Goal: Task Accomplishment & Management: Manage account settings

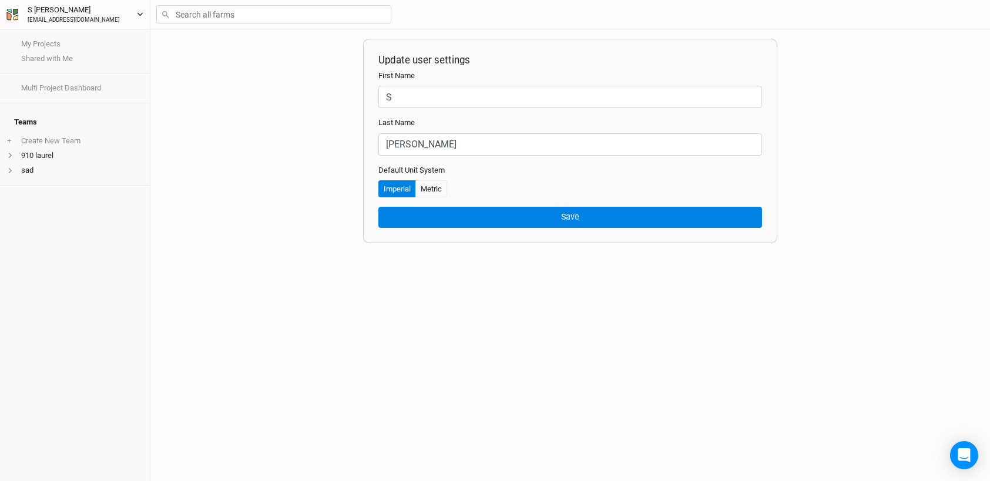
click at [28, 11] on div "[PERSON_NAME]" at bounding box center [74, 10] width 92 height 12
click at [10, 12] on icon "button" at bounding box center [9, 11] width 5 height 4
click at [45, 16] on div "[EMAIL_ADDRESS][DOMAIN_NAME]" at bounding box center [74, 20] width 92 height 9
click at [52, 41] on button "Home" at bounding box center [85, 36] width 93 height 15
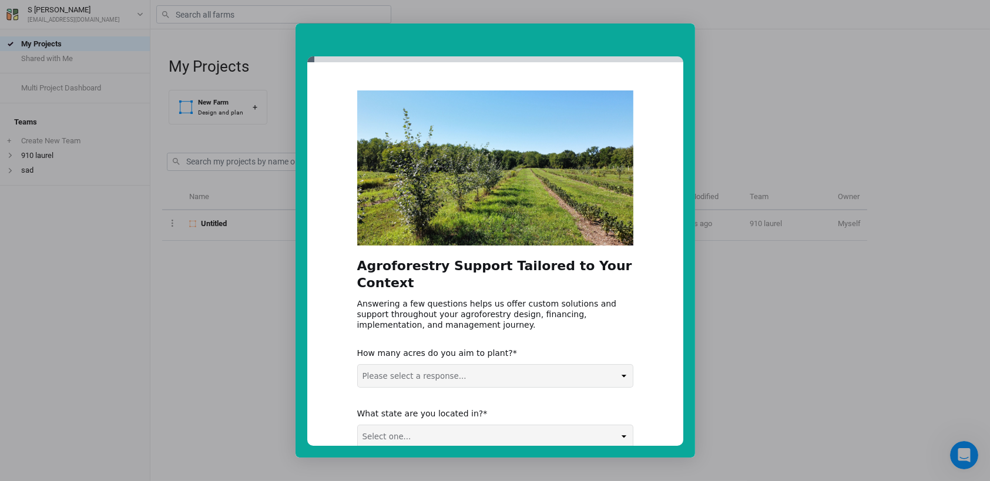
click at [764, 79] on div "Intercom messenger" at bounding box center [495, 240] width 990 height 481
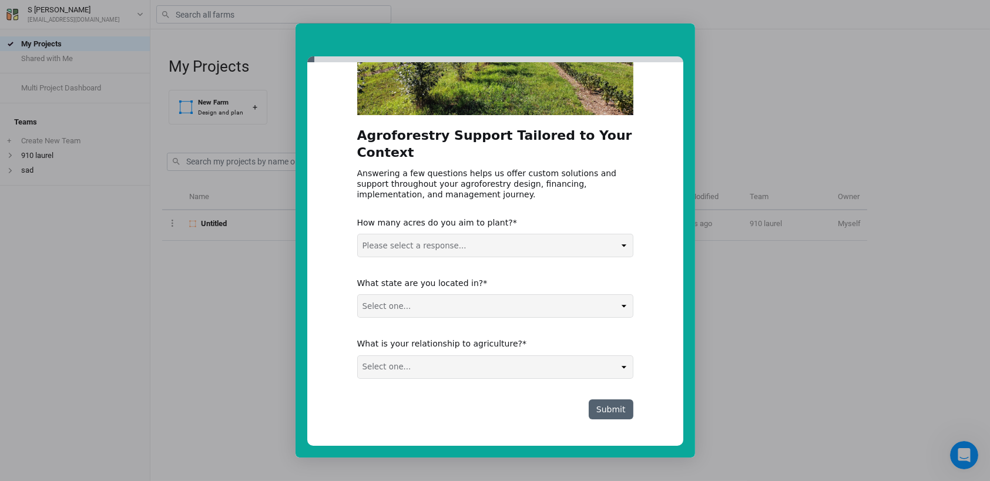
scroll to position [130, 0]
click at [617, 408] on button "Submit" at bounding box center [611, 410] width 45 height 20
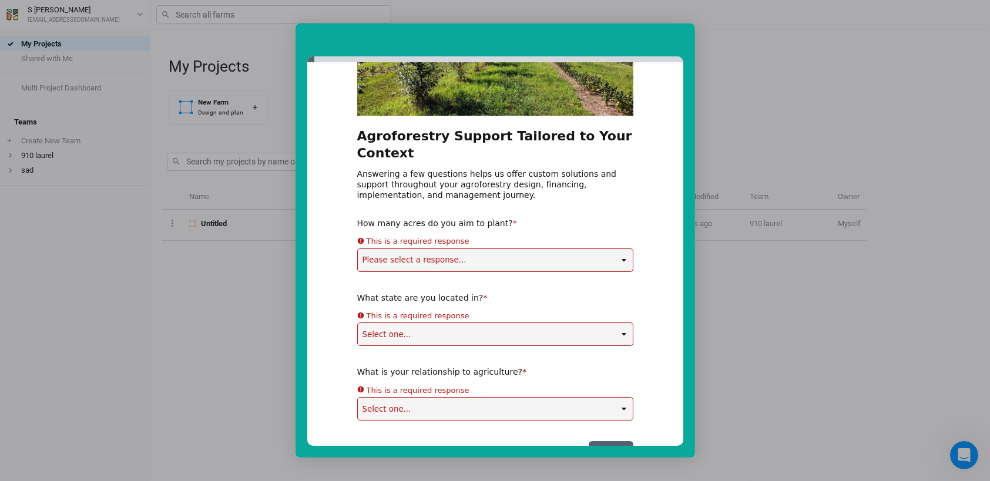
click at [695, 298] on div "Intercom messenger" at bounding box center [495, 240] width 990 height 481
click at [684, 52] on div "Intercom messenger" at bounding box center [494, 39] width 399 height 33
click at [458, 265] on div "Agroforestry Support Tailored to Your Context Answering a few questions helps u…" at bounding box center [495, 211] width 276 height 500
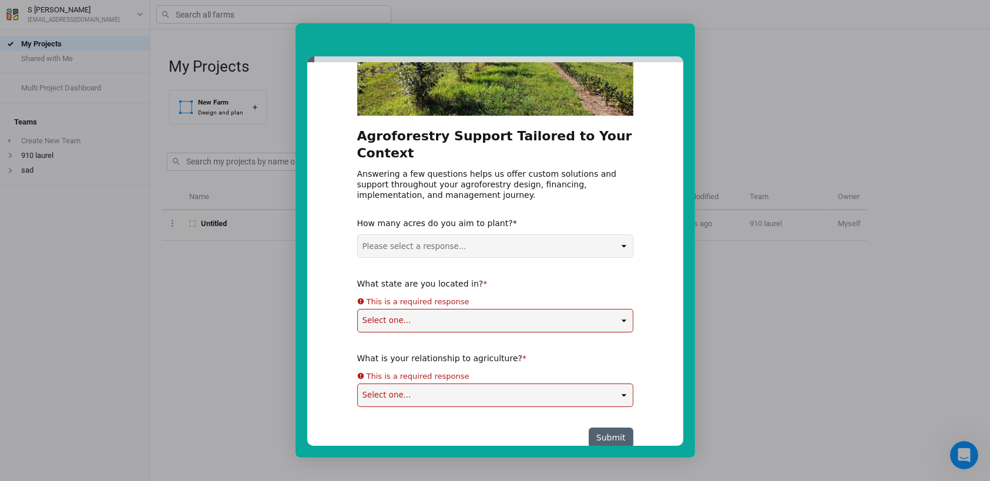
select select "0-5 acres"
click at [358, 235] on select "Please select a response... 0-5 acres 5-50 acres 50-100 acres 100+ acres" at bounding box center [495, 246] width 275 height 22
click at [479, 321] on div "Agroforestry Support Tailored to Your Context Answering a few questions helps u…" at bounding box center [495, 204] width 276 height 487
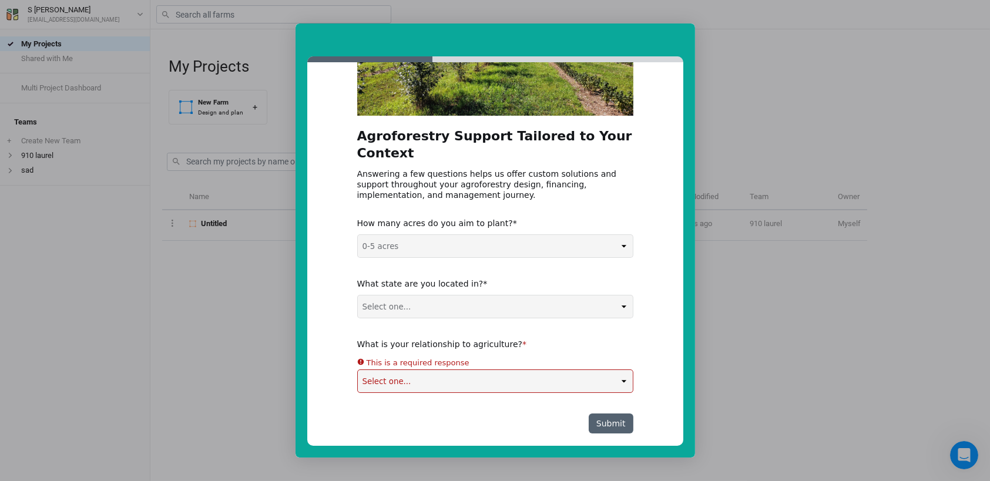
select select "OR"
click at [358, 295] on select "Select one... Non-US AL AK AZ AR CA CO CT DE FL GA HI ID IL IN IA KS KY LA ME M…" at bounding box center [495, 306] width 275 height 22
click at [470, 382] on div "Agroforestry Support Tailored to Your Context Answering a few questions helps u…" at bounding box center [495, 197] width 276 height 473
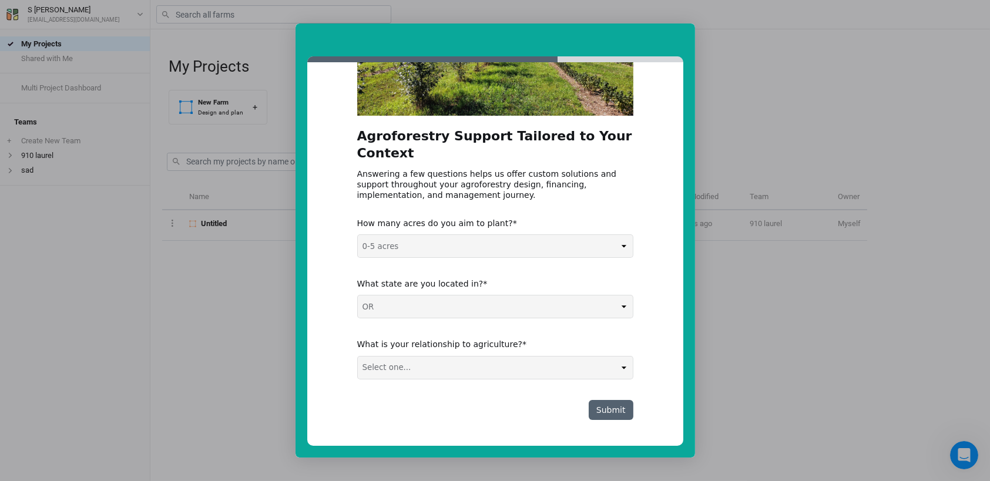
select select "Farmer / Landowner"
click at [358, 357] on select "Select one... Agribusiness / Co-op Farmer / Landowner Agri-Food Supply Chain Fo…" at bounding box center [495, 368] width 275 height 22
click at [621, 403] on button "Submit" at bounding box center [611, 410] width 45 height 20
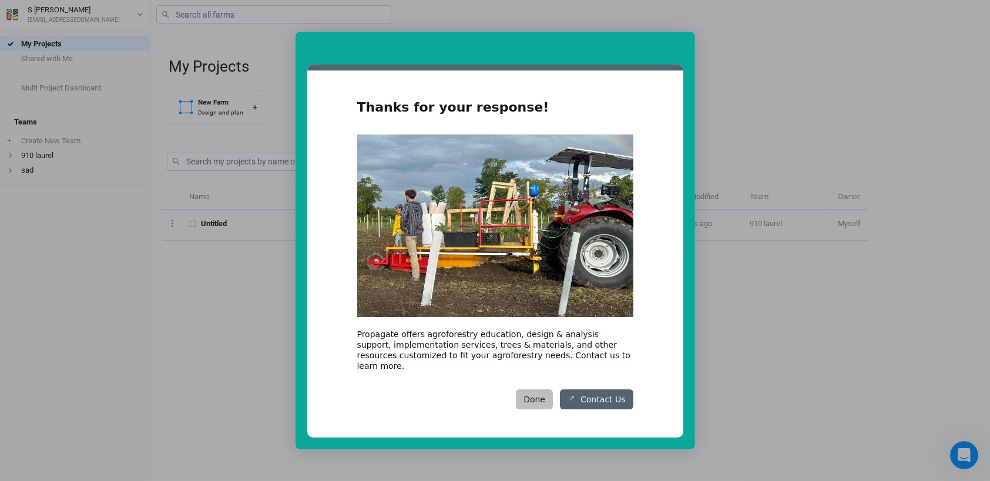
click at [543, 389] on button "Done" at bounding box center [534, 399] width 37 height 20
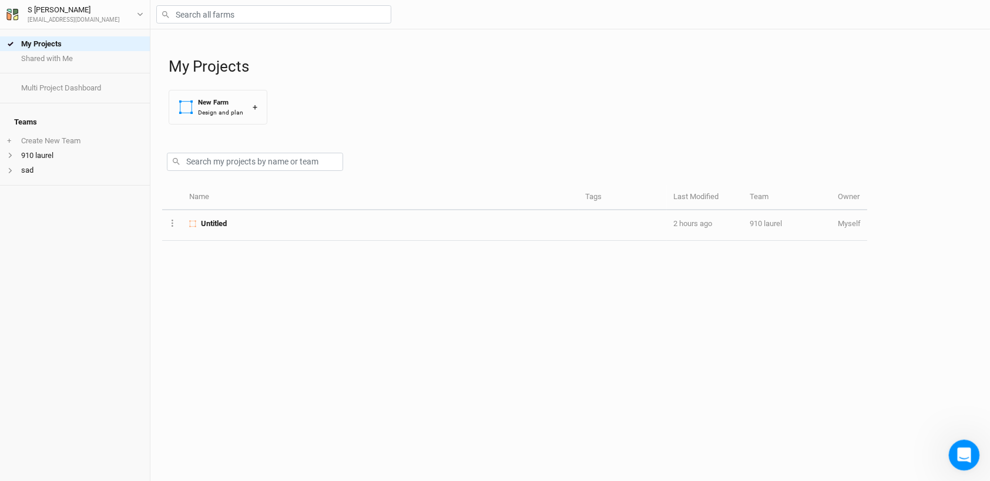
click at [965, 452] on icon "Open Intercom Messenger" at bounding box center [962, 453] width 19 height 19
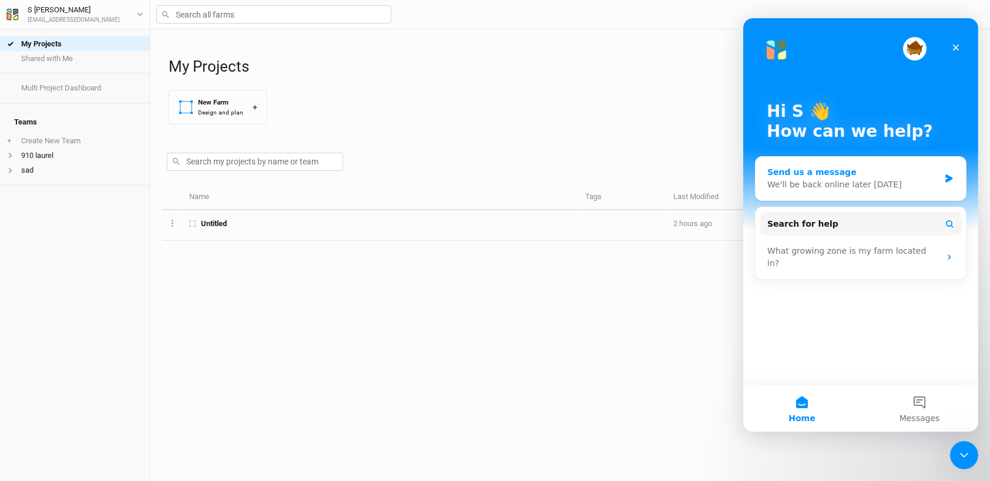
click at [820, 182] on div "We'll be back online later today" at bounding box center [852, 185] width 172 height 12
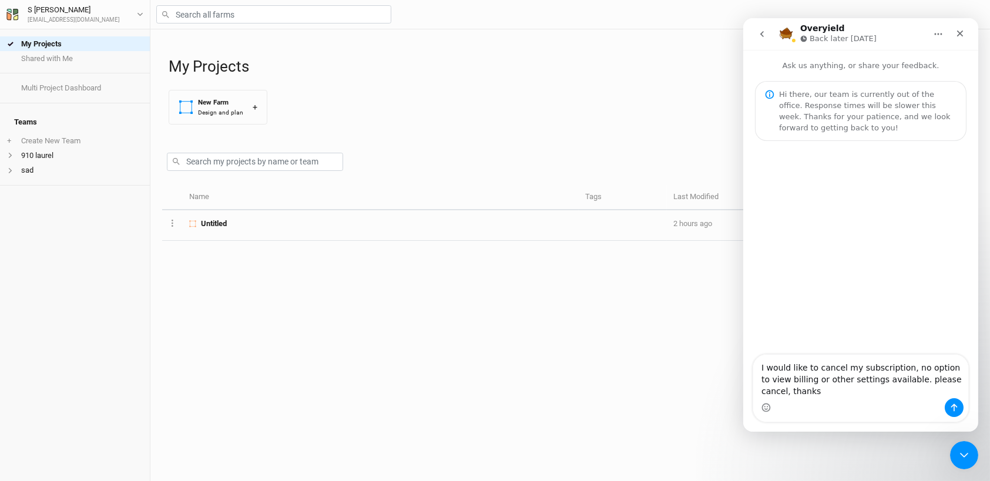
type textarea "I would like to cancel my subscription, no option to view billing or other sett…"
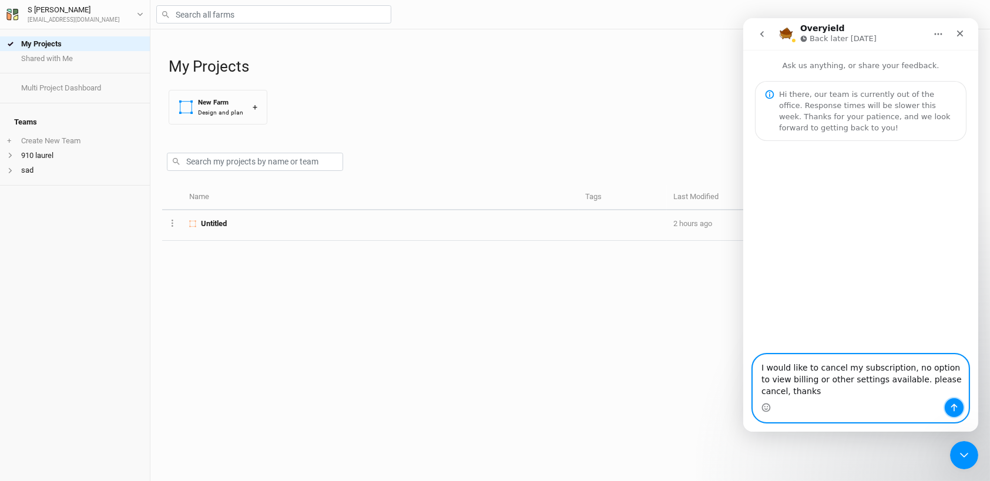
click at [954, 403] on icon "Send a message…" at bounding box center [953, 407] width 9 height 9
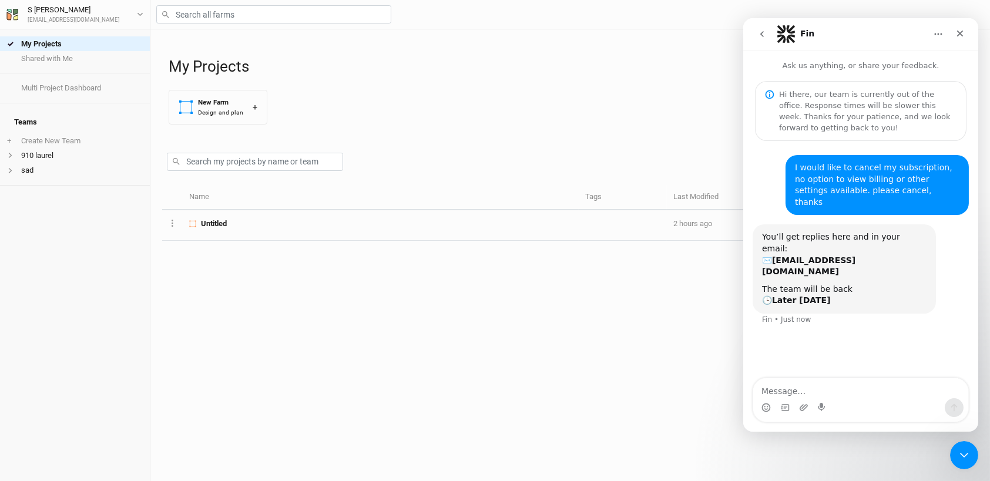
click at [934, 35] on icon "Home" at bounding box center [938, 34] width 8 height 2
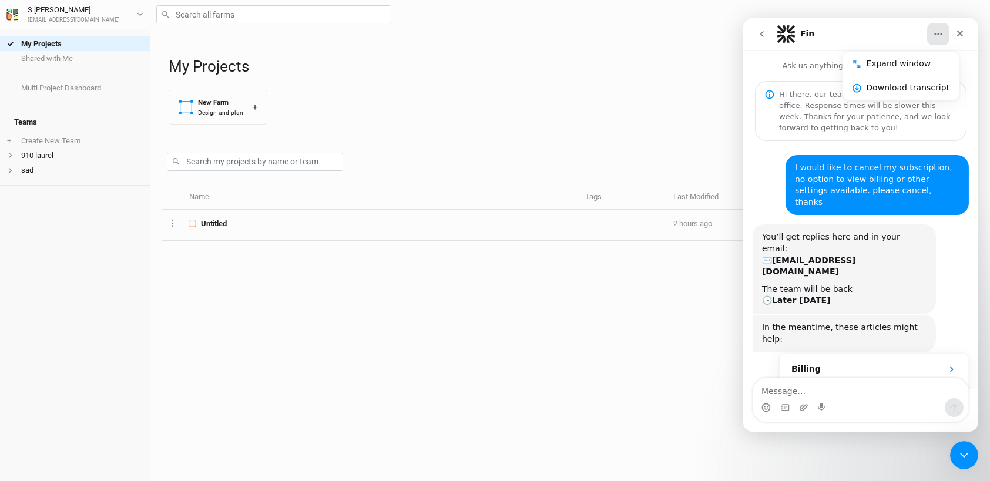
scroll to position [63, 0]
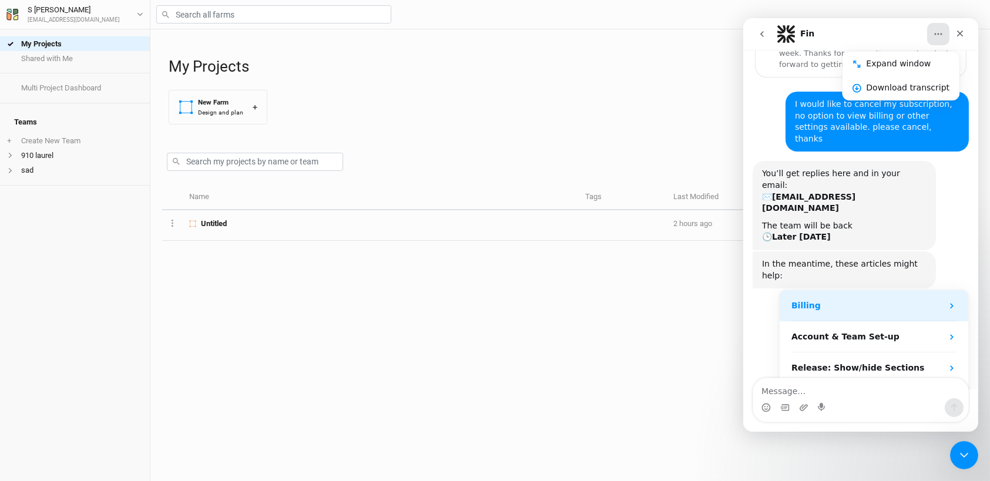
click at [804, 301] on strong "Billing" at bounding box center [805, 305] width 29 height 9
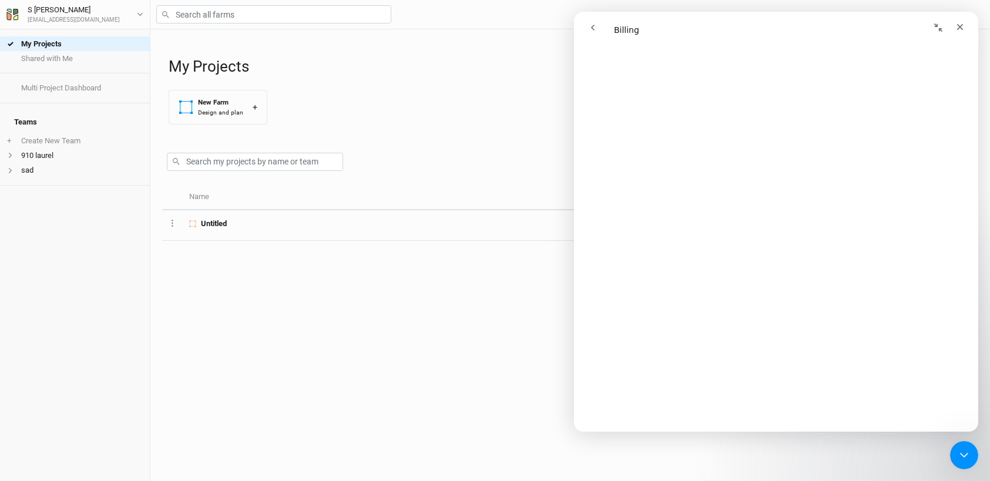
scroll to position [470, 0]
click at [37, 16] on div "[EMAIL_ADDRESS][DOMAIN_NAME]" at bounding box center [74, 20] width 92 height 9
click at [22, 115] on h4 "Teams" at bounding box center [75, 121] width 136 height 23
click at [19, 129] on h4 "Teams" at bounding box center [75, 121] width 136 height 23
click at [12, 155] on icon at bounding box center [10, 155] width 6 height 6
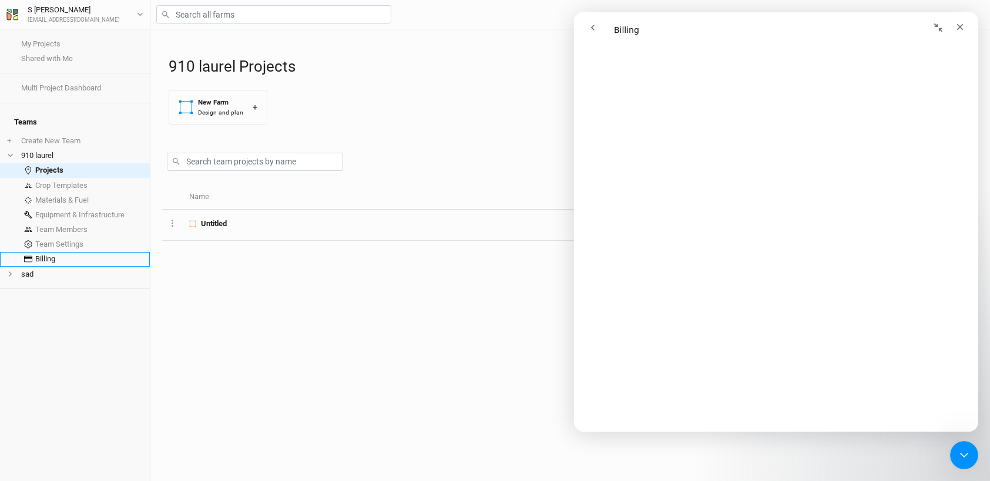
click at [50, 264] on link "Billing" at bounding box center [75, 259] width 150 height 15
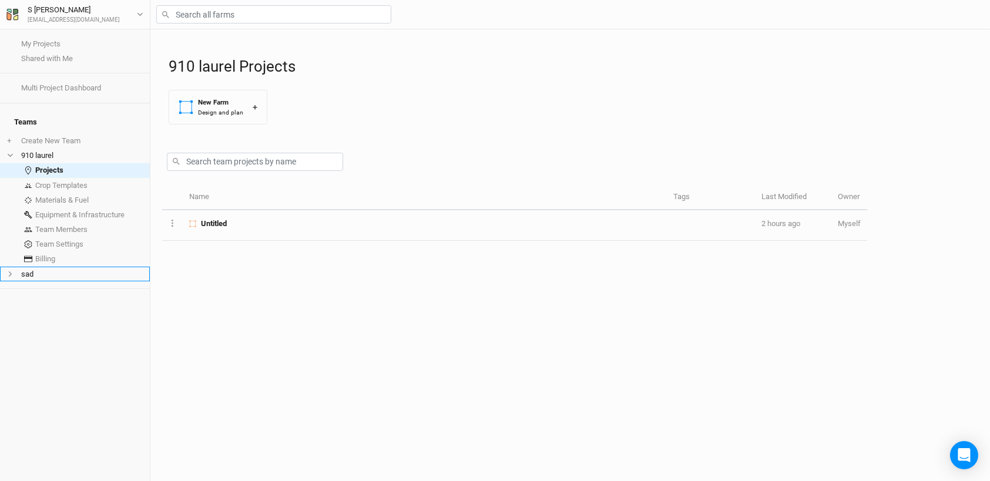
click at [16, 277] on span at bounding box center [14, 274] width 14 height 6
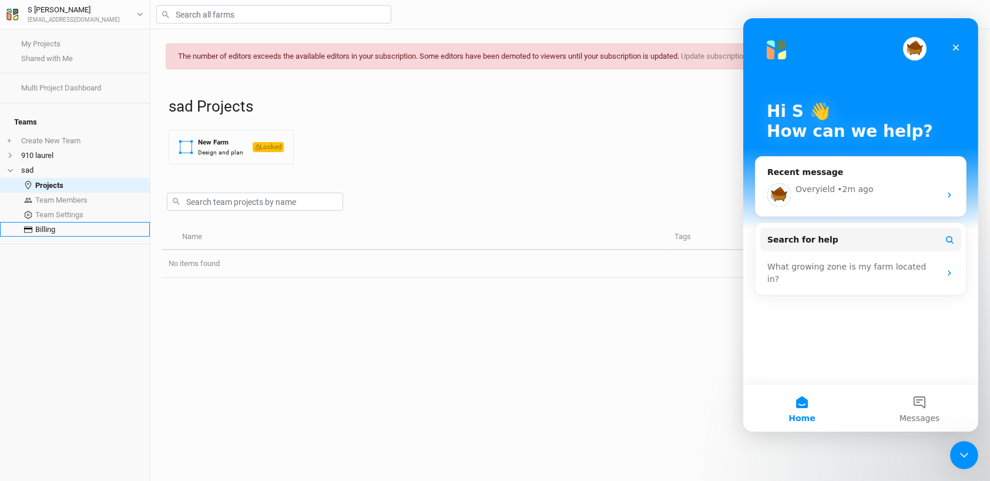
click at [35, 234] on span at bounding box center [28, 230] width 14 height 8
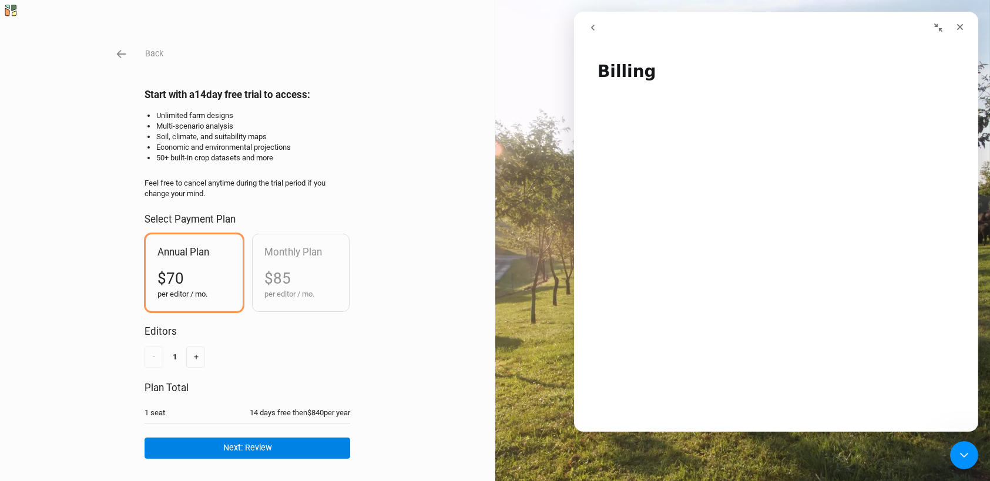
click at [585, 26] on button "go back" at bounding box center [592, 27] width 22 height 22
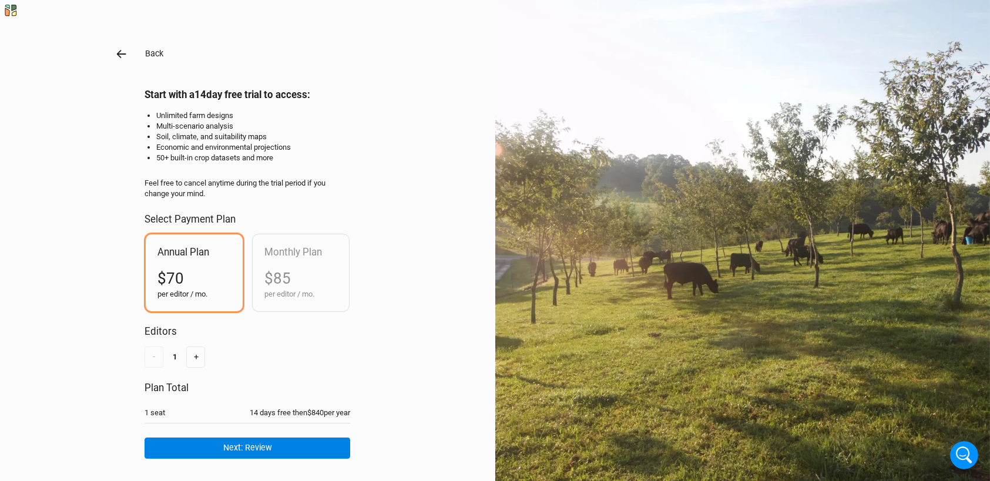
click at [117, 60] on icon "button" at bounding box center [121, 54] width 13 height 13
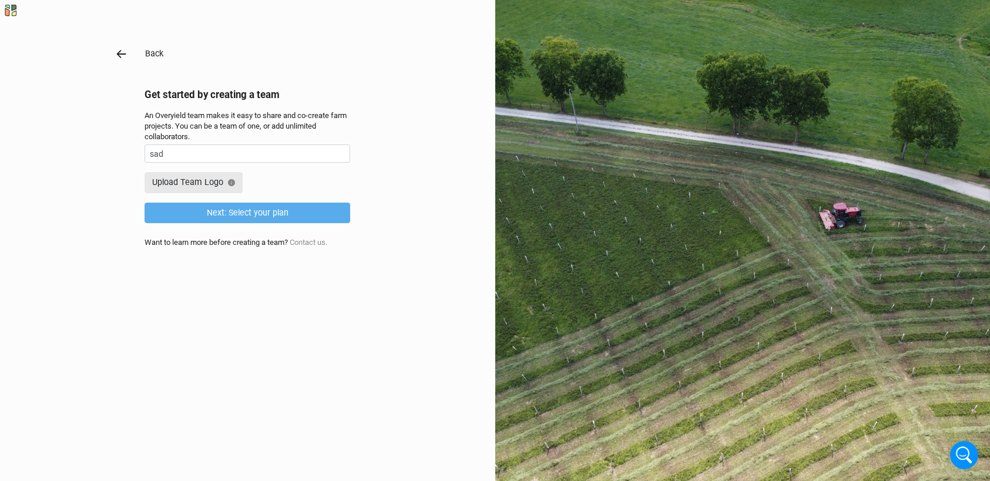
click at [121, 58] on icon "button" at bounding box center [121, 54] width 13 height 13
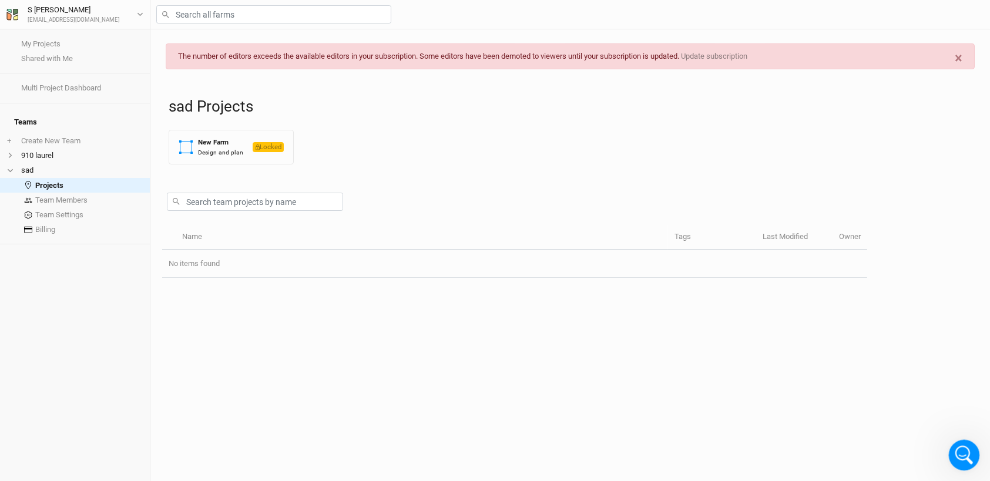
click at [963, 450] on icon "Open Intercom Messenger" at bounding box center [962, 453] width 19 height 19
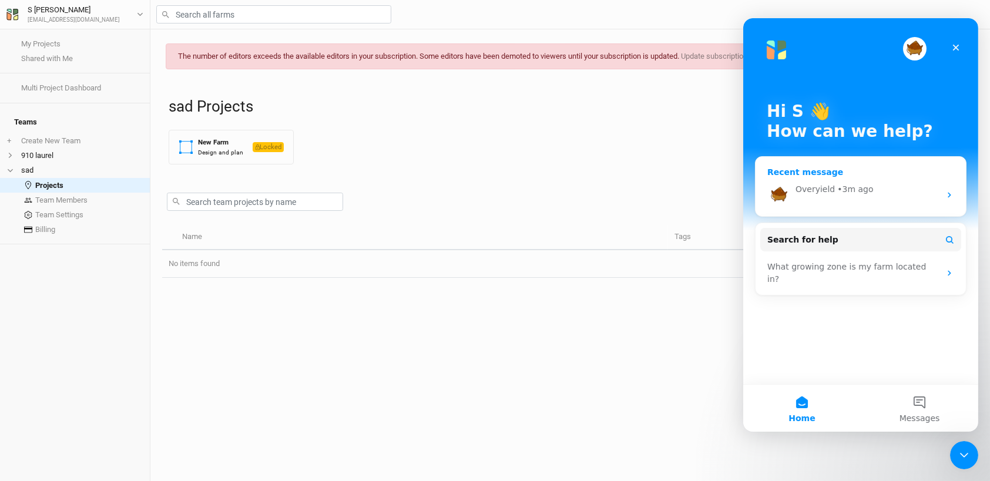
click at [822, 191] on div "Overyield" at bounding box center [814, 189] width 39 height 12
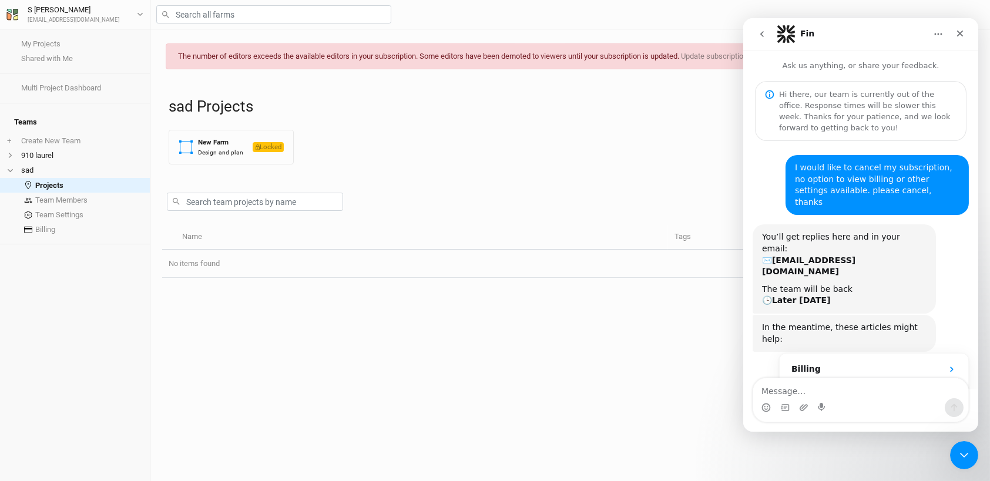
scroll to position [63, 0]
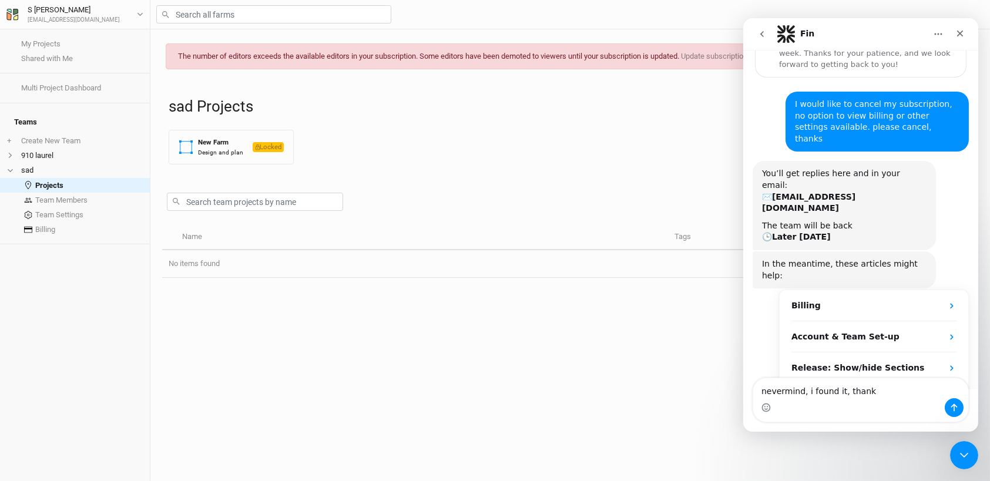
type textarea "nevermind, i found it, thanks"
